Goal: Task Accomplishment & Management: Manage account settings

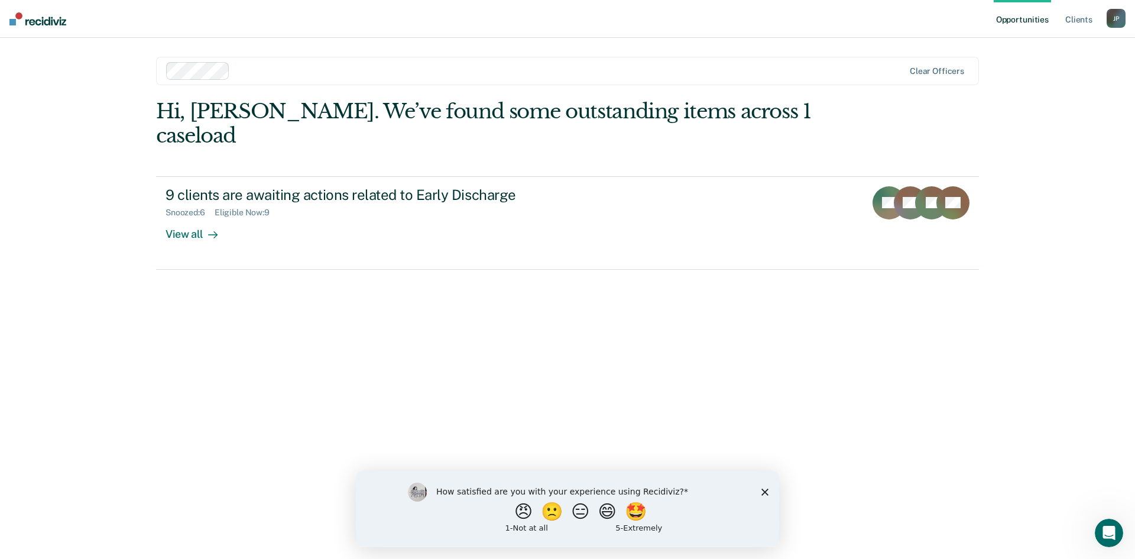
click at [764, 491] on icon "Close survey" at bounding box center [764, 491] width 7 height 7
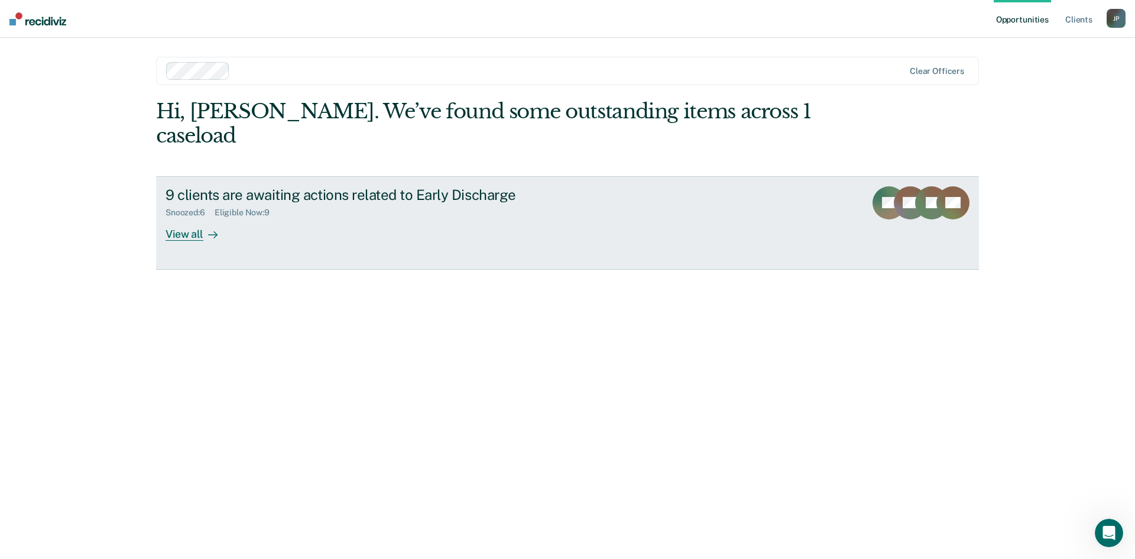
click at [192, 218] on div "View all" at bounding box center [199, 229] width 66 height 23
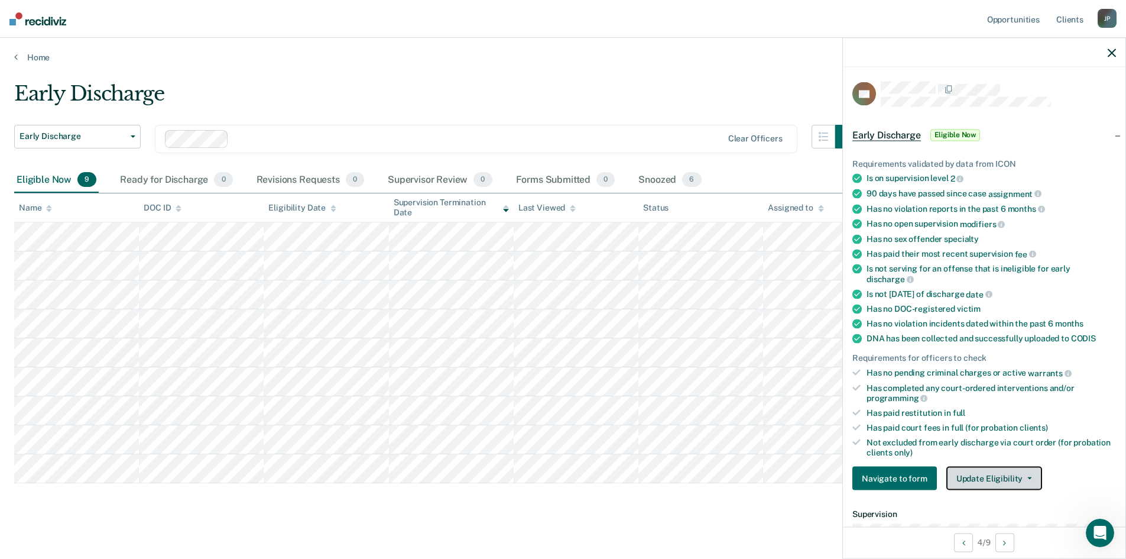
click at [1017, 479] on button "Update Eligibility" at bounding box center [994, 478] width 96 height 24
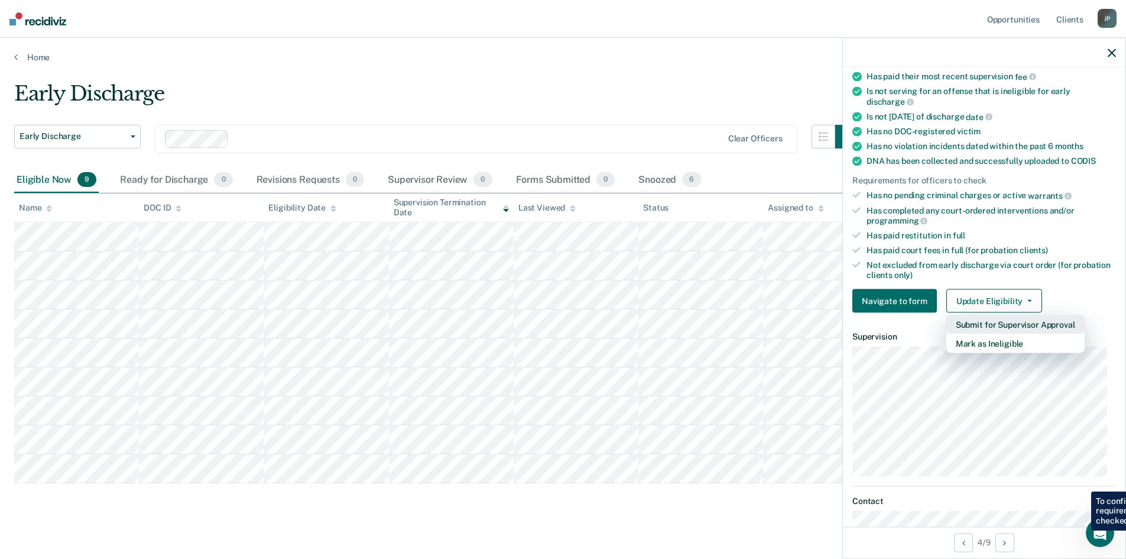
scroll to position [236, 0]
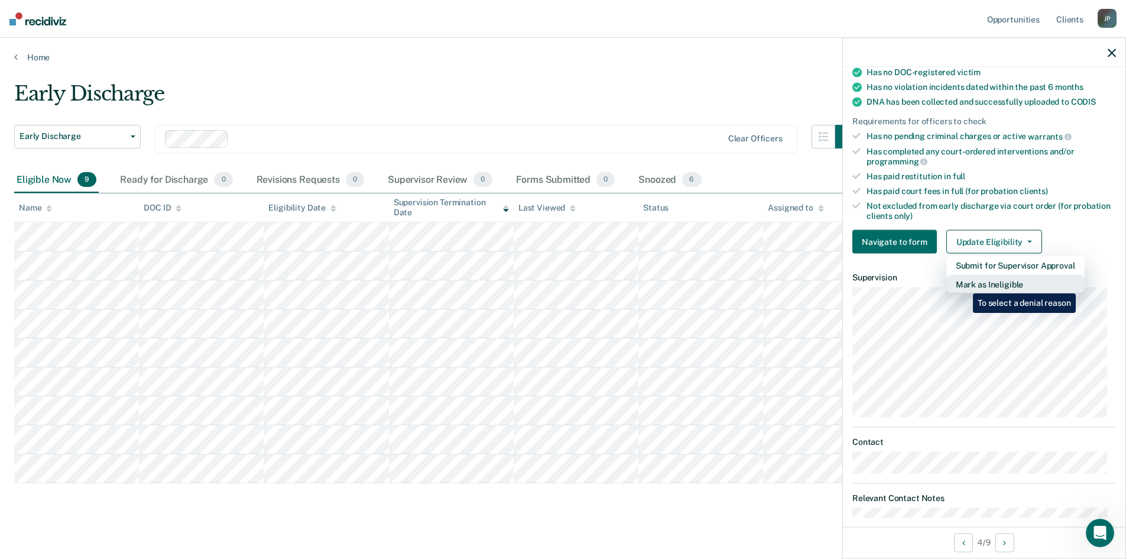
click at [964, 284] on button "Mark as Ineligible" at bounding box center [1015, 284] width 138 height 19
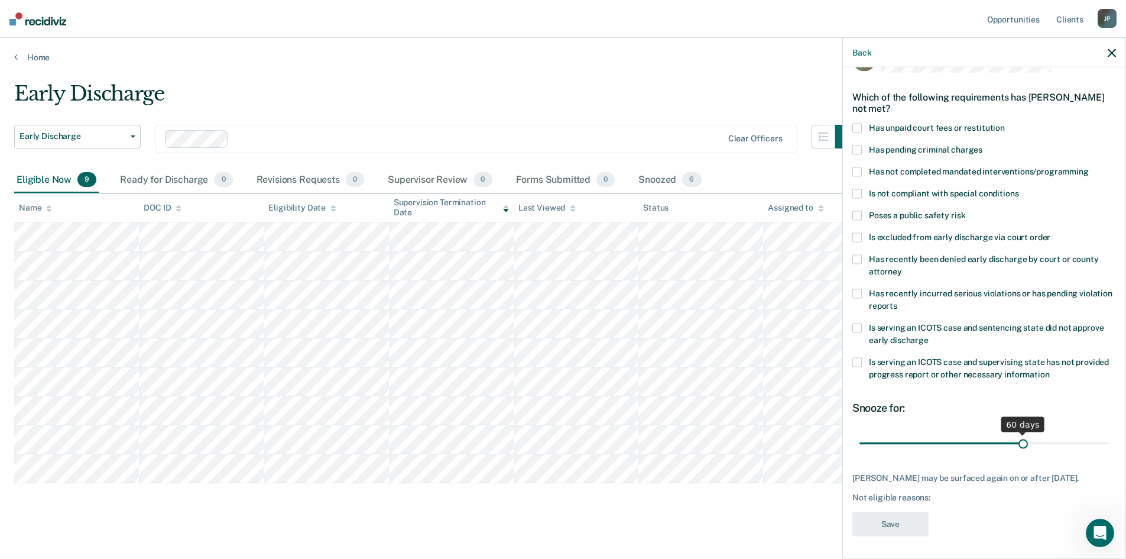
drag, startPoint x: 939, startPoint y: 440, endPoint x: 1017, endPoint y: 461, distance: 81.2
type input "60"
click at [1017, 453] on input "range" at bounding box center [984, 443] width 249 height 21
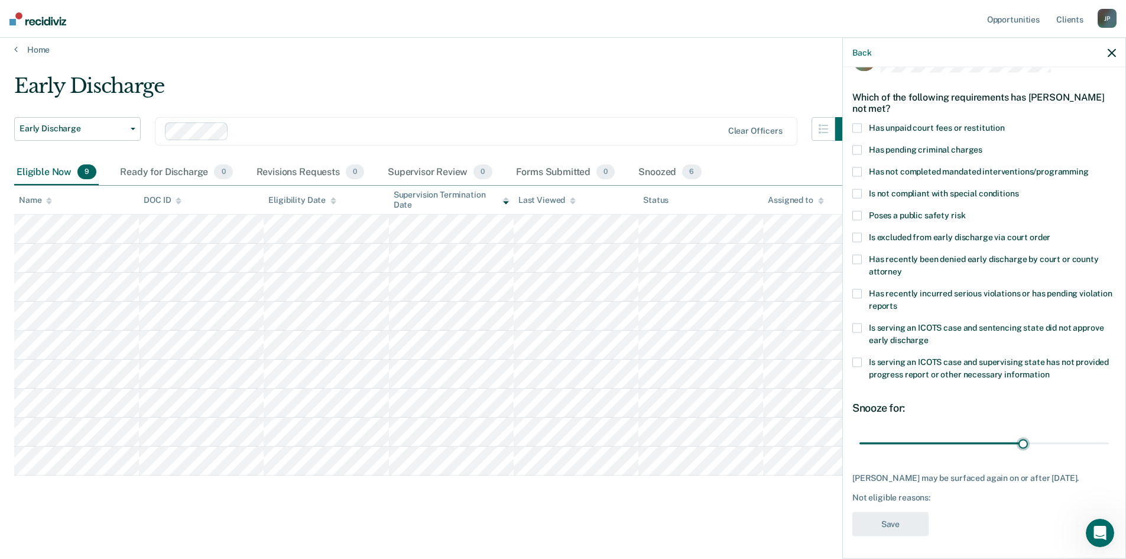
scroll to position [9, 0]
click at [854, 125] on span at bounding box center [856, 127] width 9 height 9
click at [1005, 123] on input "Has unpaid court fees or restitution" at bounding box center [1005, 123] width 0 height 0
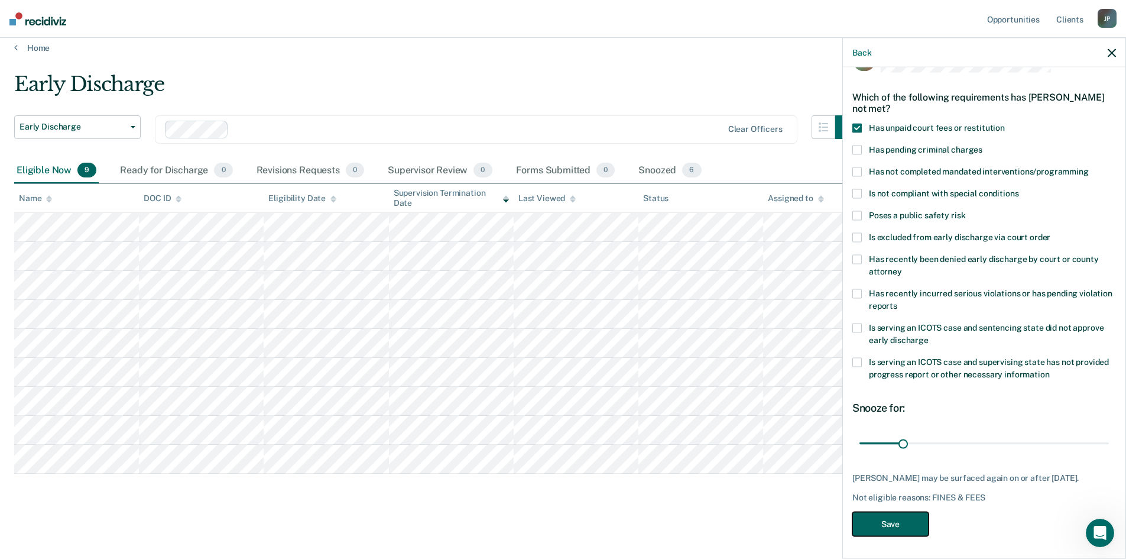
click at [896, 520] on button "Save" at bounding box center [890, 523] width 76 height 24
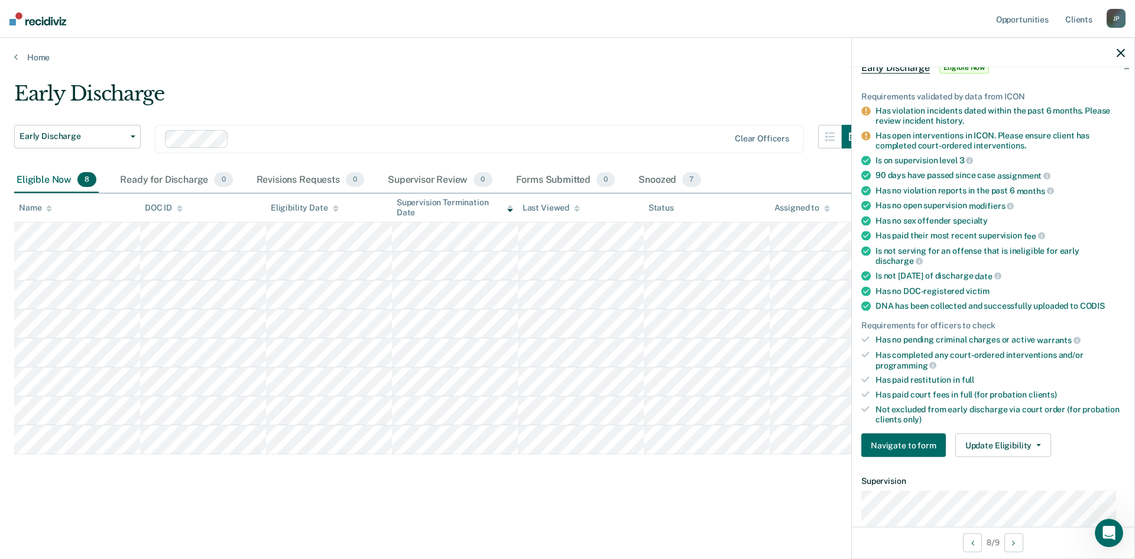
scroll to position [42, 0]
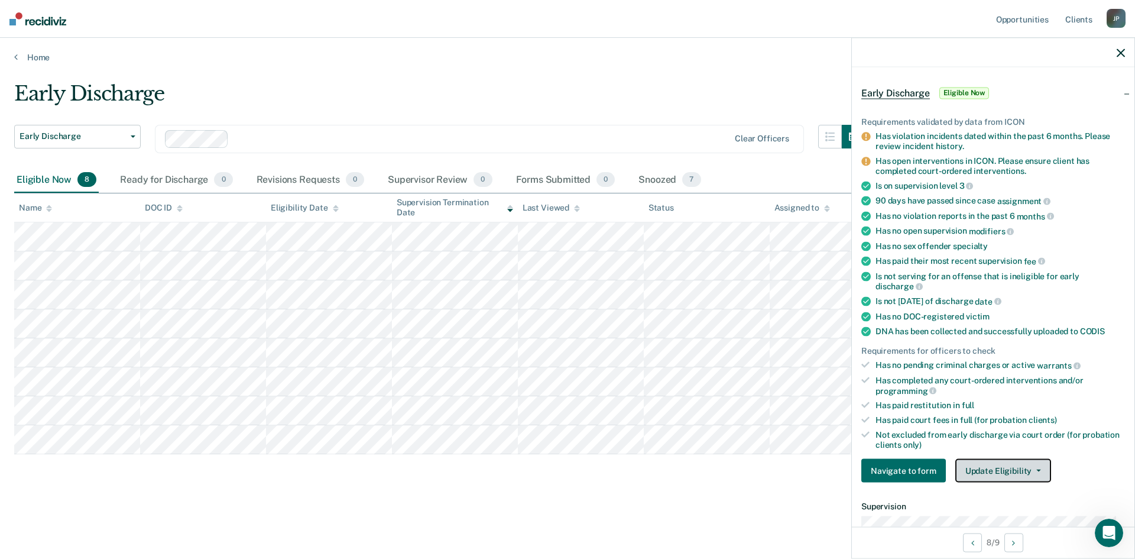
click at [1019, 474] on button "Update Eligibility" at bounding box center [1003, 471] width 96 height 24
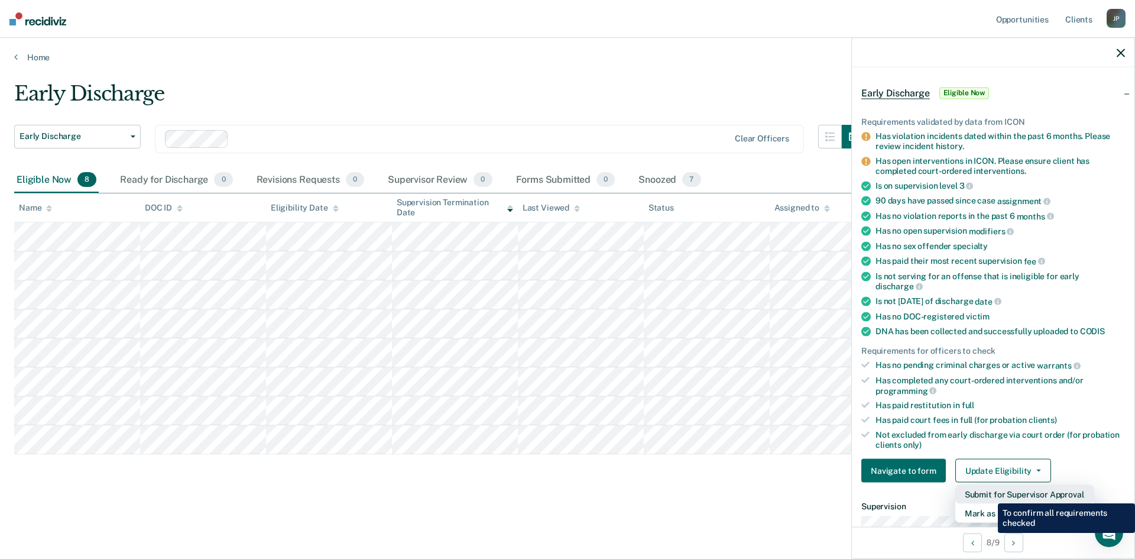
click at [989, 494] on button "Submit for Supervisor Approval" at bounding box center [1024, 494] width 138 height 19
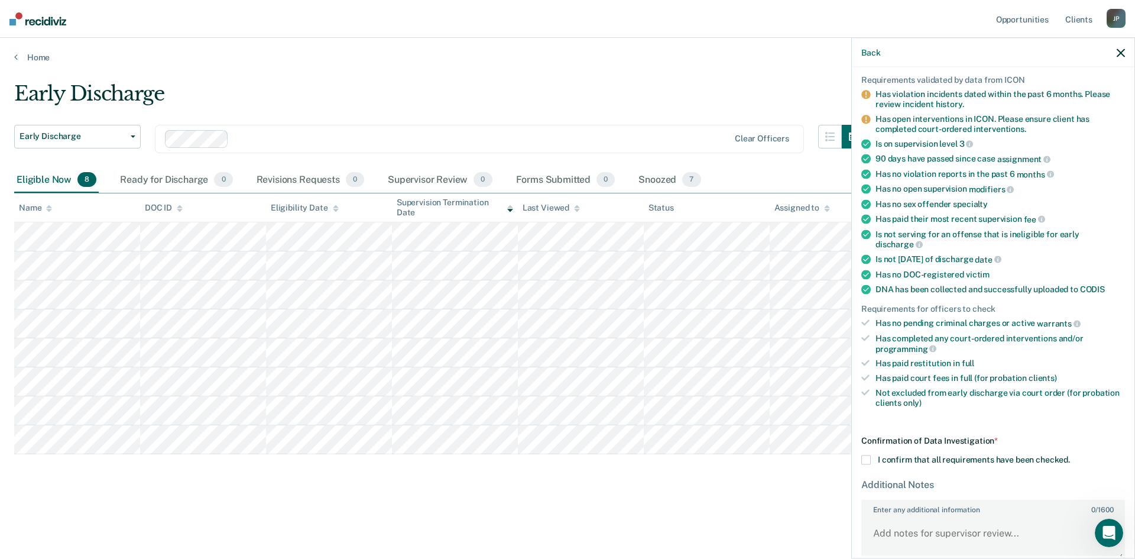
scroll to position [143, 0]
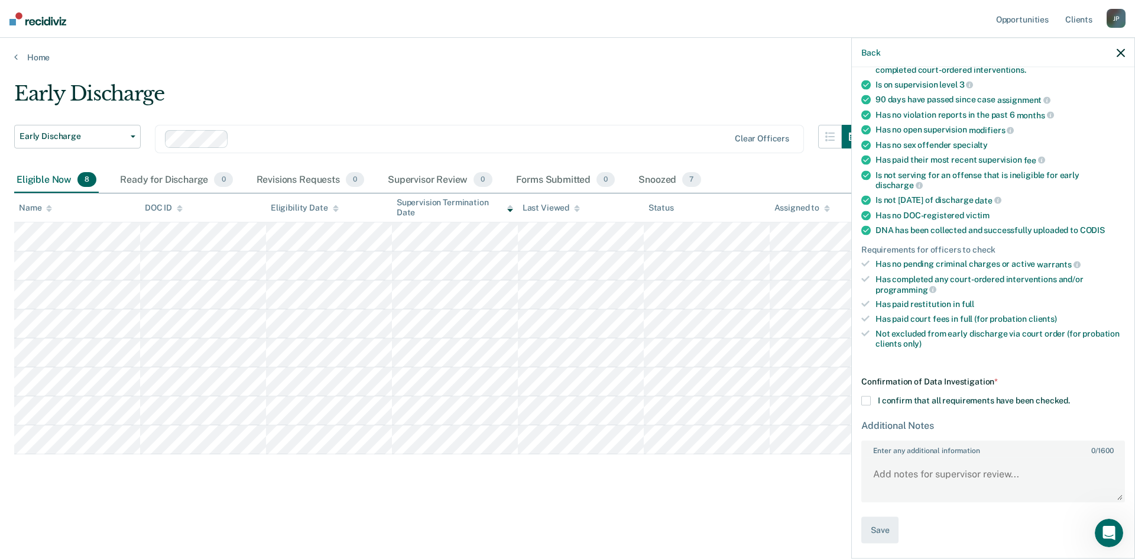
click at [864, 397] on span at bounding box center [865, 400] width 9 height 9
click at [1070, 396] on input "I confirm that all requirements have been checked." at bounding box center [1070, 396] width 0 height 0
click at [874, 475] on textarea "Enter any additional information 0 / 1600" at bounding box center [993, 479] width 261 height 44
drag, startPoint x: 1026, startPoint y: 475, endPoint x: 916, endPoint y: 478, distance: 110.0
click at [916, 478] on textarea "Enter any additional information 0 / 1600" at bounding box center [993, 479] width 261 height 44
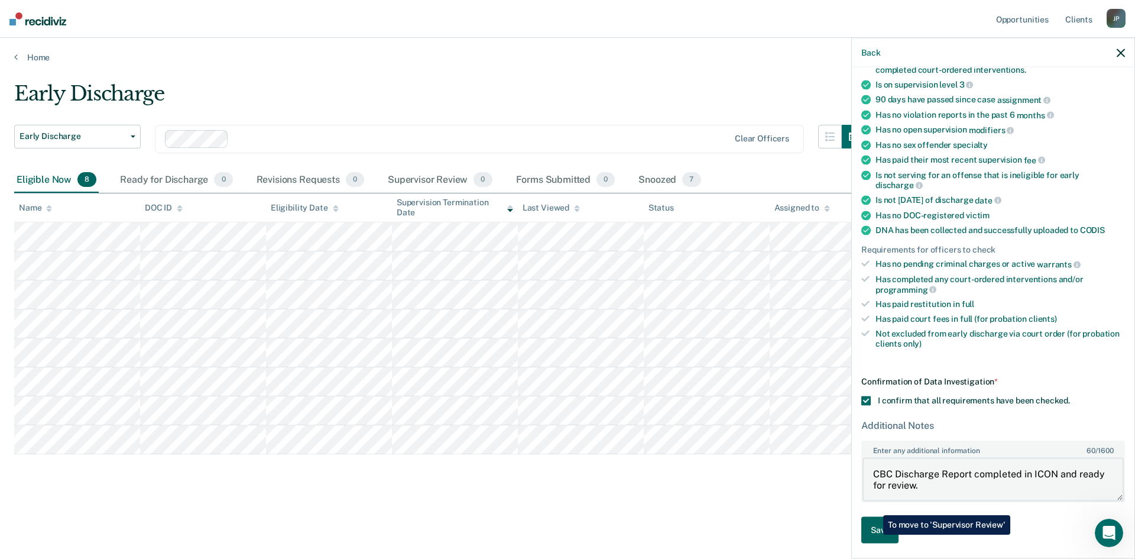
type textarea "CBC Discharge Report completed in ICON and ready for review."
click at [874, 534] on button "Save" at bounding box center [879, 530] width 37 height 27
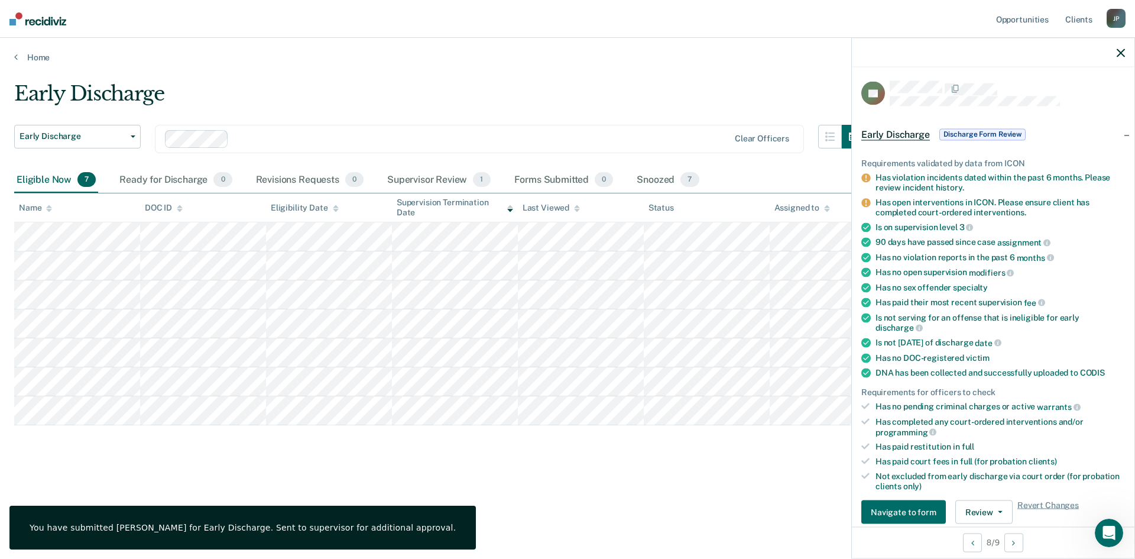
scroll to position [0, 0]
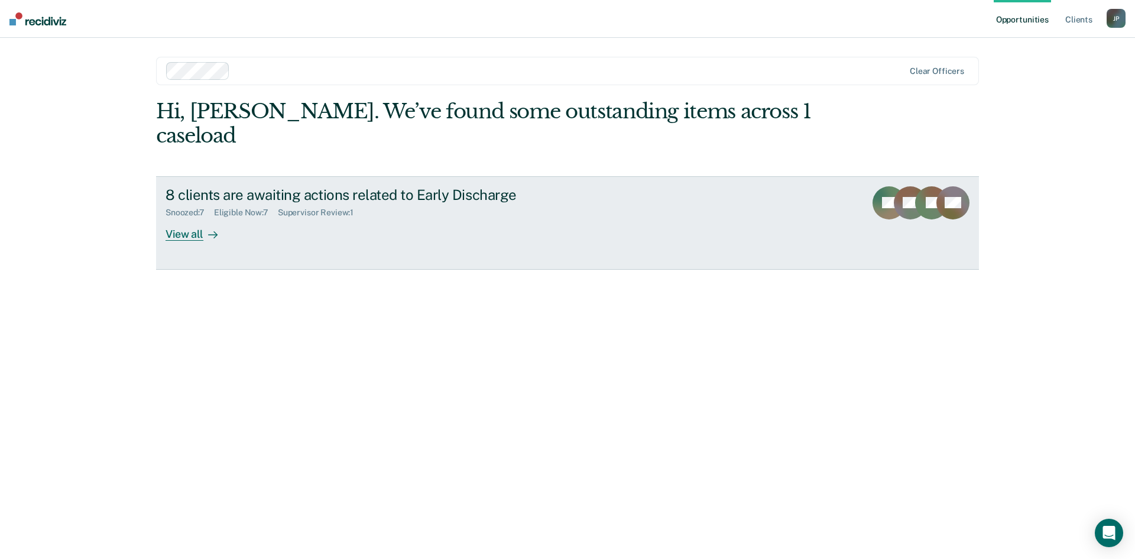
click at [184, 218] on div "View all" at bounding box center [199, 229] width 66 height 23
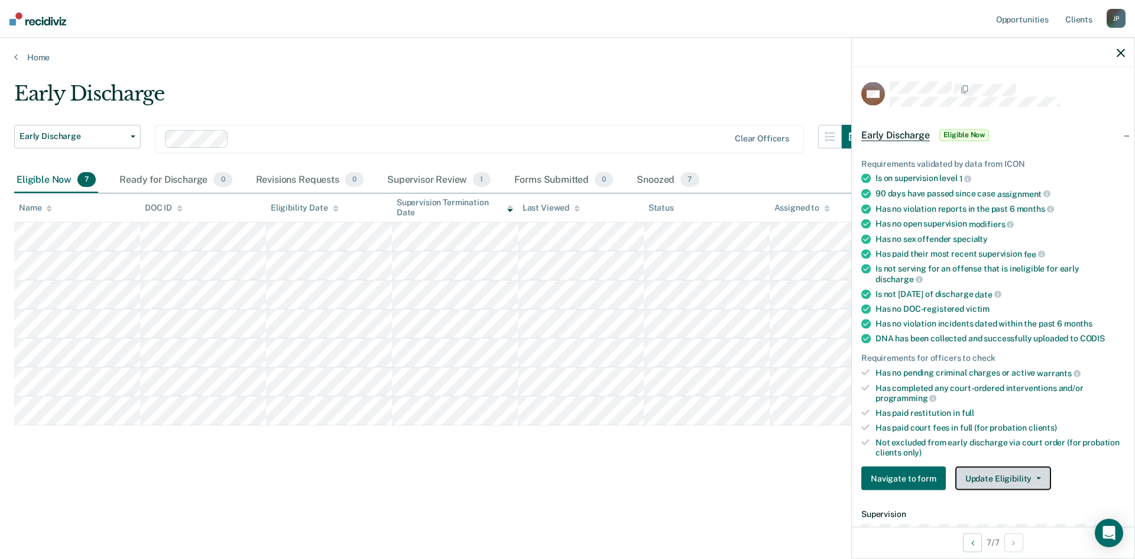
click at [998, 478] on button "Update Eligibility" at bounding box center [1003, 478] width 96 height 24
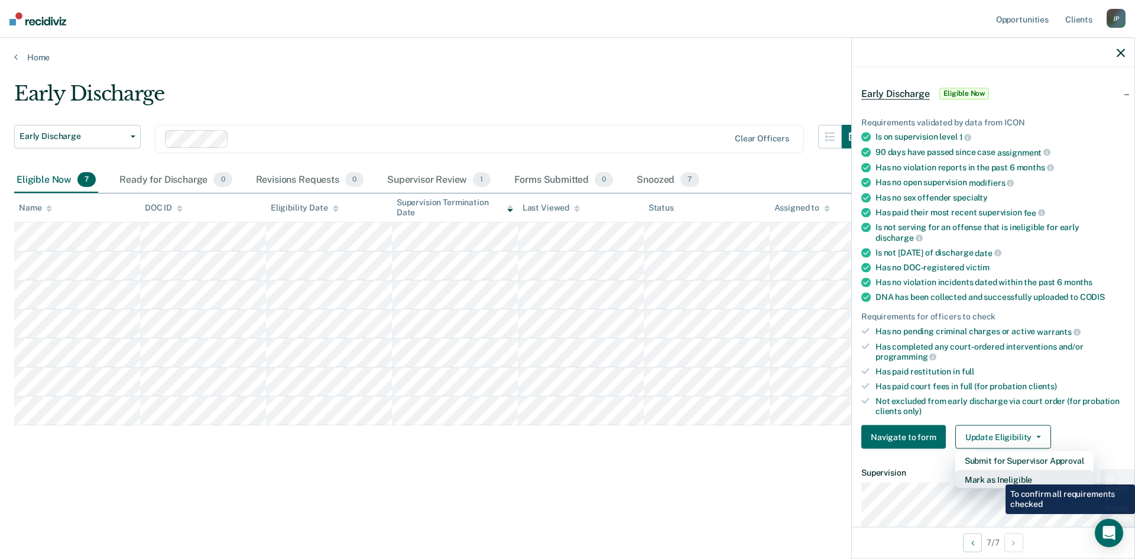
scroll to position [118, 0]
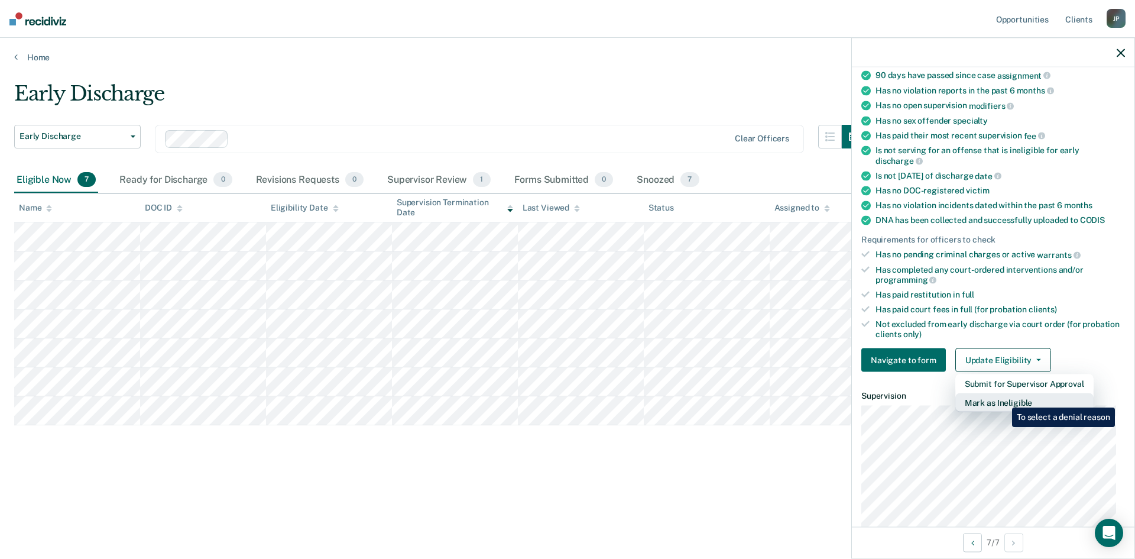
click at [1003, 398] on button "Mark as Ineligible" at bounding box center [1024, 402] width 138 height 19
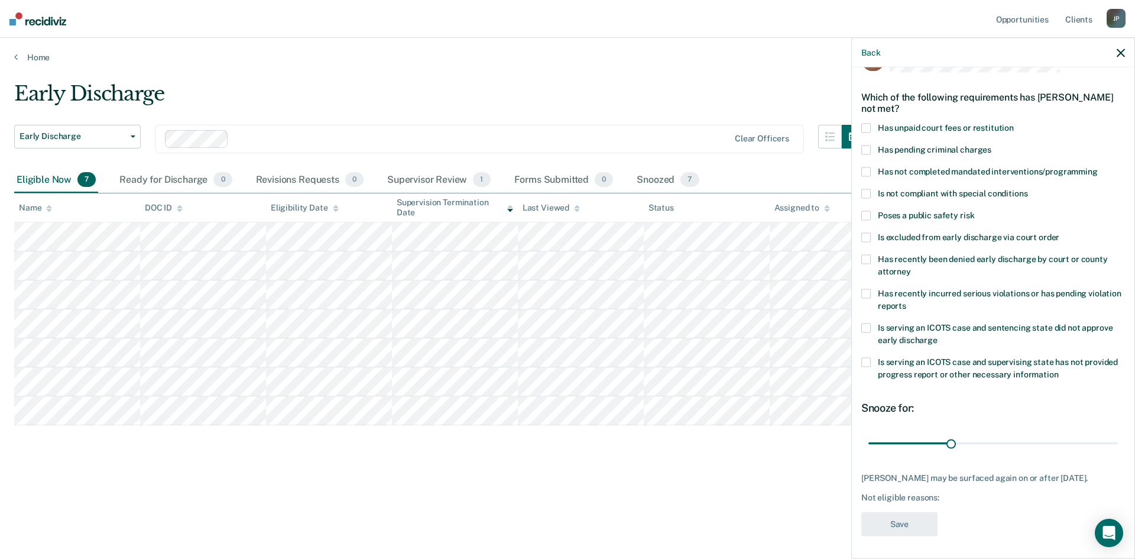
click at [867, 127] on span at bounding box center [865, 127] width 9 height 9
click at [1014, 123] on input "Has unpaid court fees or restitution" at bounding box center [1014, 123] width 0 height 0
drag, startPoint x: 891, startPoint y: 442, endPoint x: 930, endPoint y: 440, distance: 39.1
type input "90"
click at [930, 440] on input "range" at bounding box center [992, 443] width 249 height 21
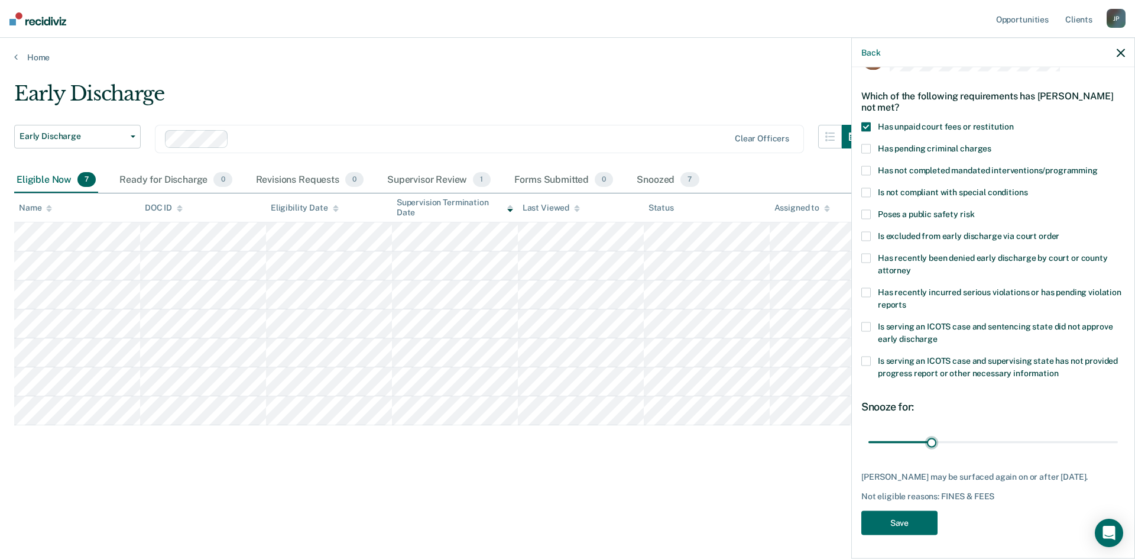
scroll to position [44, 0]
click at [901, 523] on button "Save" at bounding box center [899, 522] width 76 height 24
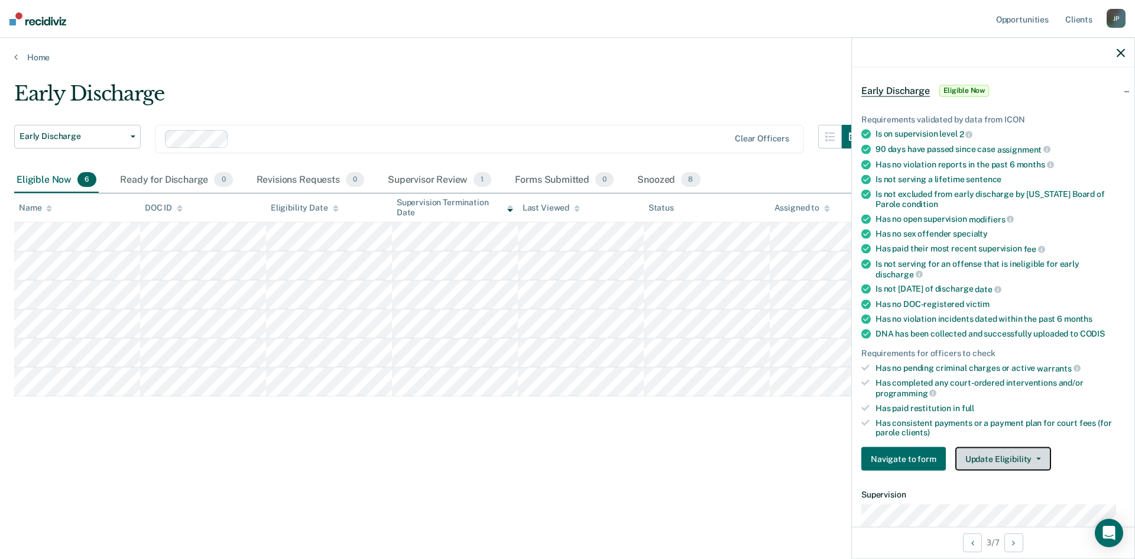
click at [1036, 458] on icon "button" at bounding box center [1038, 459] width 5 height 2
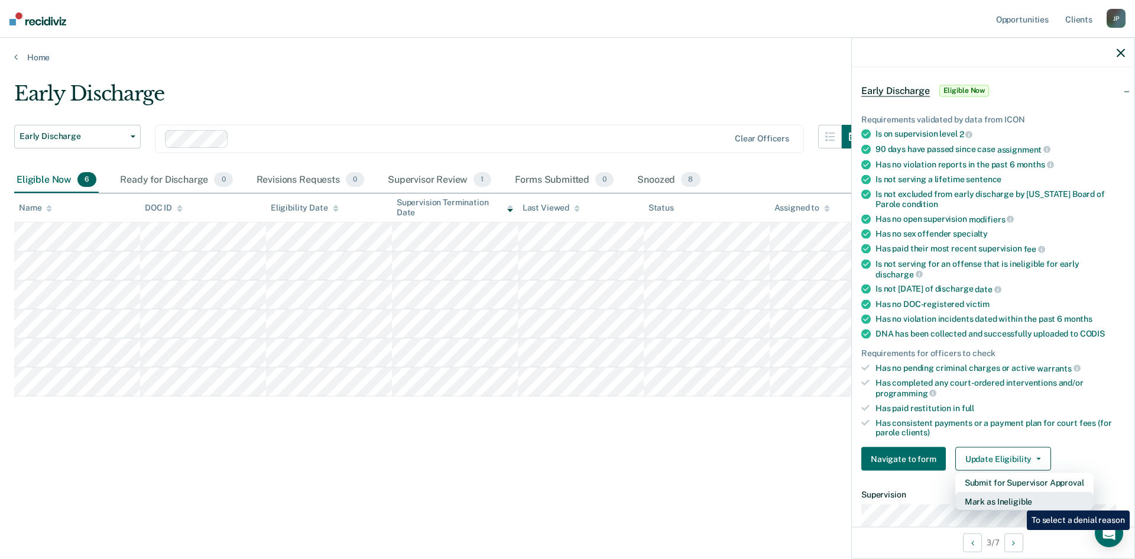
click at [1018, 501] on button "Mark as Ineligible" at bounding box center [1024, 501] width 138 height 19
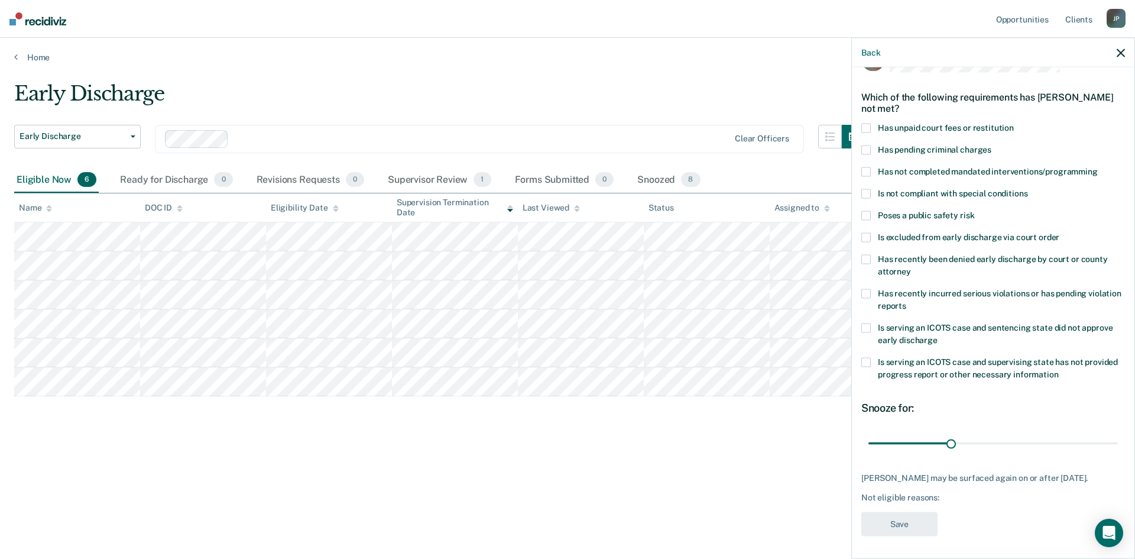
click at [869, 124] on span at bounding box center [865, 127] width 9 height 9
click at [1014, 123] on input "Has unpaid court fees or restitution" at bounding box center [1014, 123] width 0 height 0
drag, startPoint x: 893, startPoint y: 439, endPoint x: 910, endPoint y: 441, distance: 17.9
type input "60"
click at [910, 441] on input "range" at bounding box center [992, 443] width 249 height 21
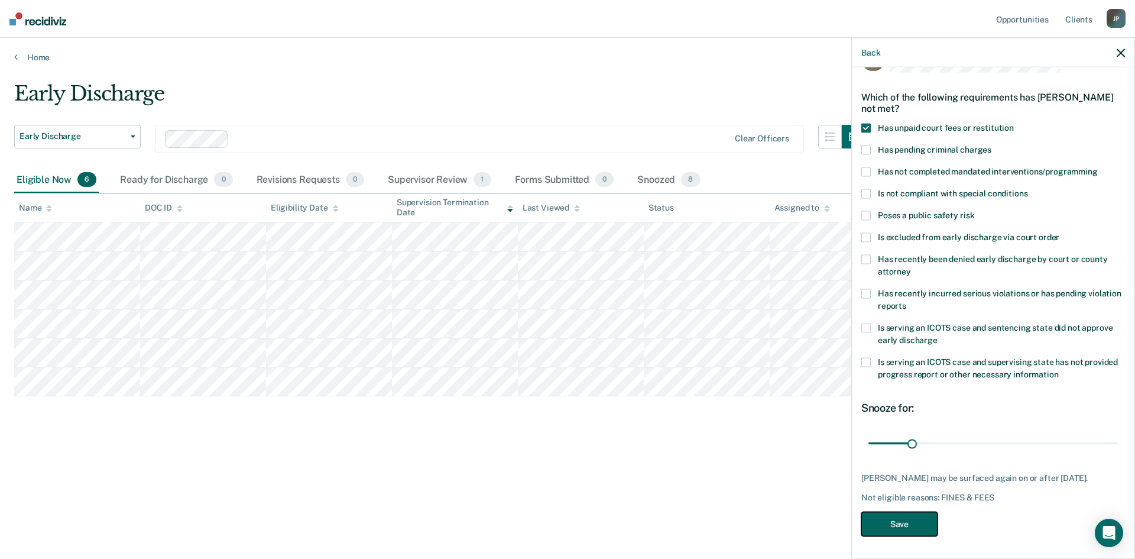
click at [906, 532] on button "Save" at bounding box center [899, 523] width 76 height 24
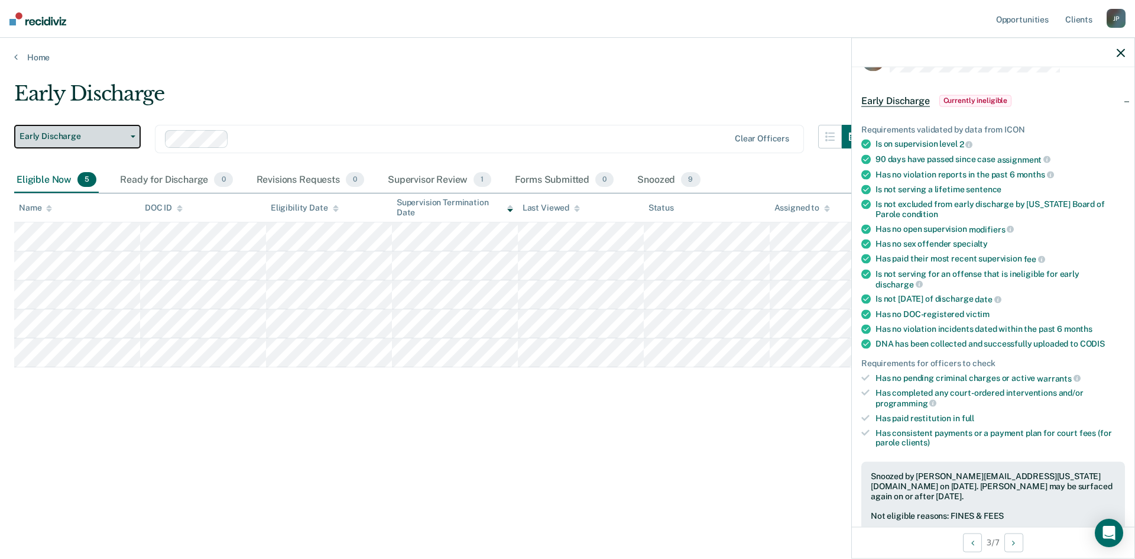
click at [132, 137] on icon "button" at bounding box center [133, 136] width 5 height 2
click at [172, 103] on div "Early Discharge" at bounding box center [439, 99] width 851 height 34
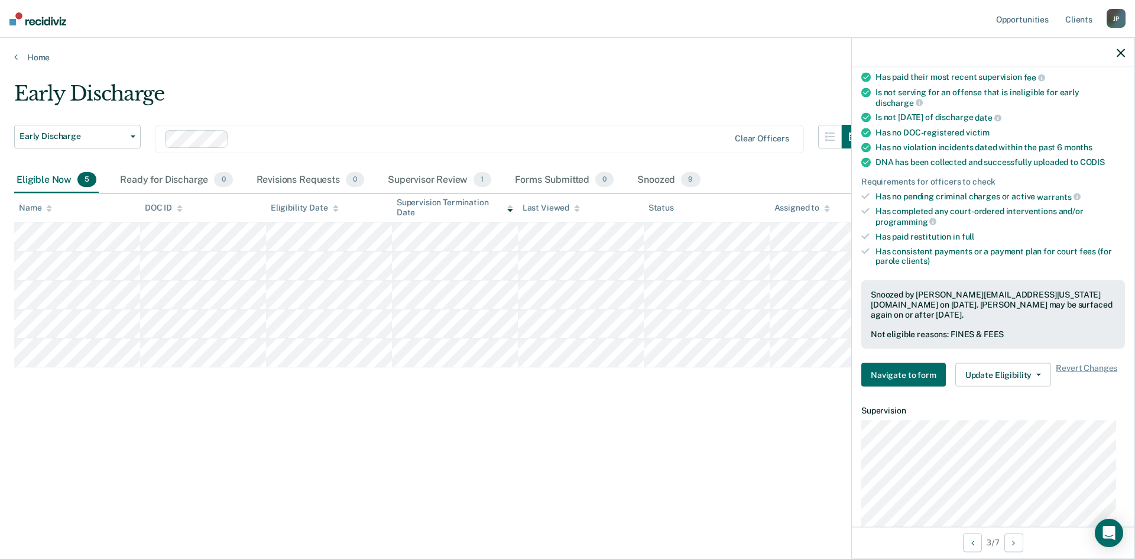
scroll to position [195, 0]
